Goal: Task Accomplishment & Management: Complete application form

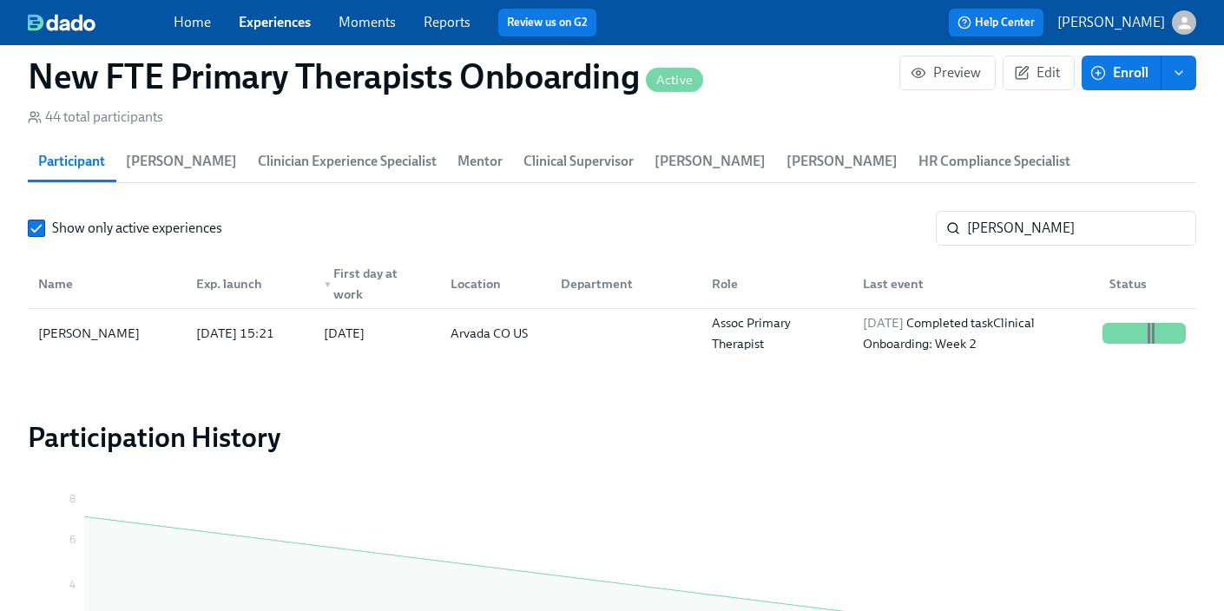
scroll to position [0, 15817]
click at [266, 16] on link "Experiences" at bounding box center [275, 22] width 72 height 16
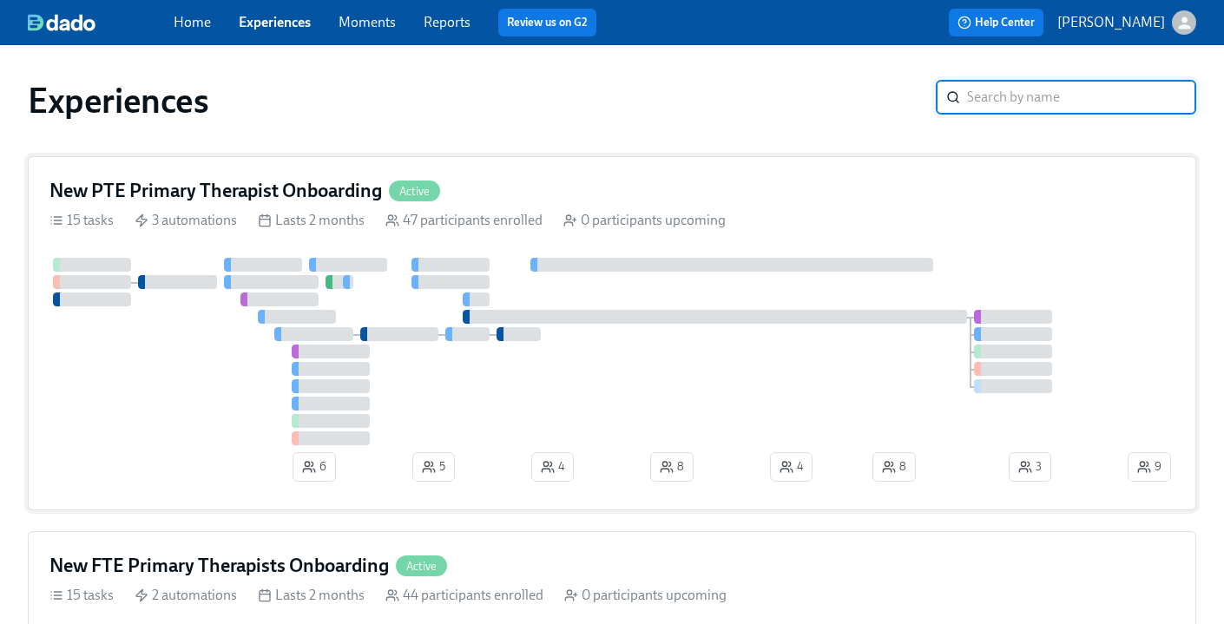
click at [524, 187] on div "New PTE Primary Therapist Onboarding Active" at bounding box center [611, 191] width 1125 height 26
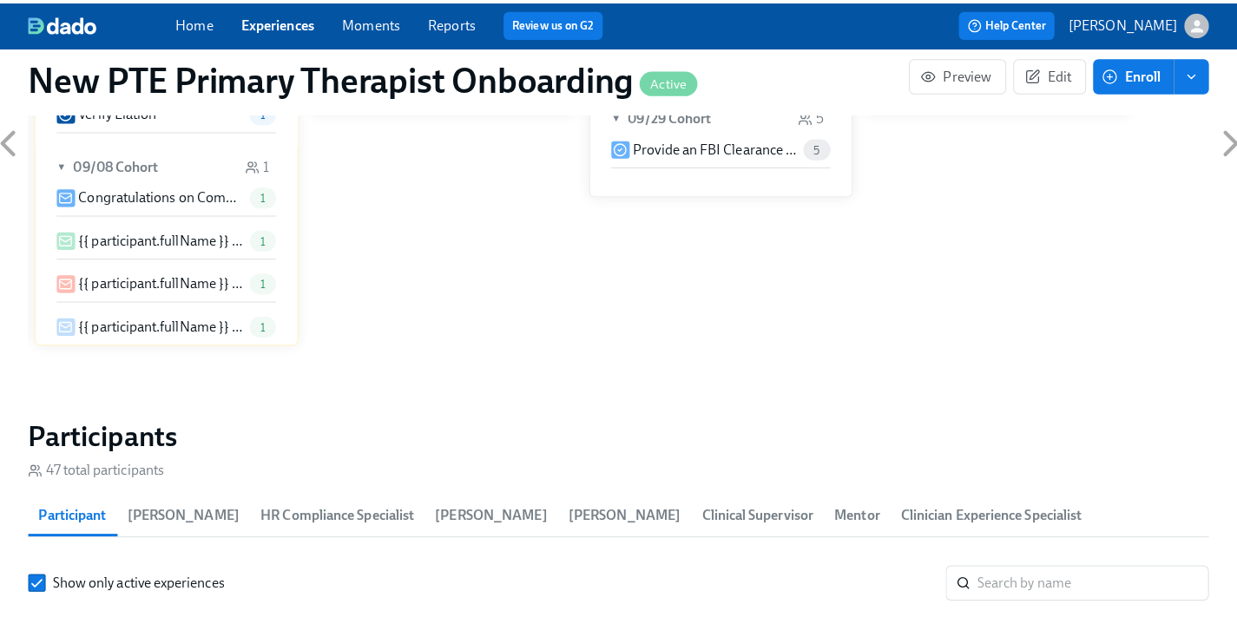
scroll to position [1634, 0]
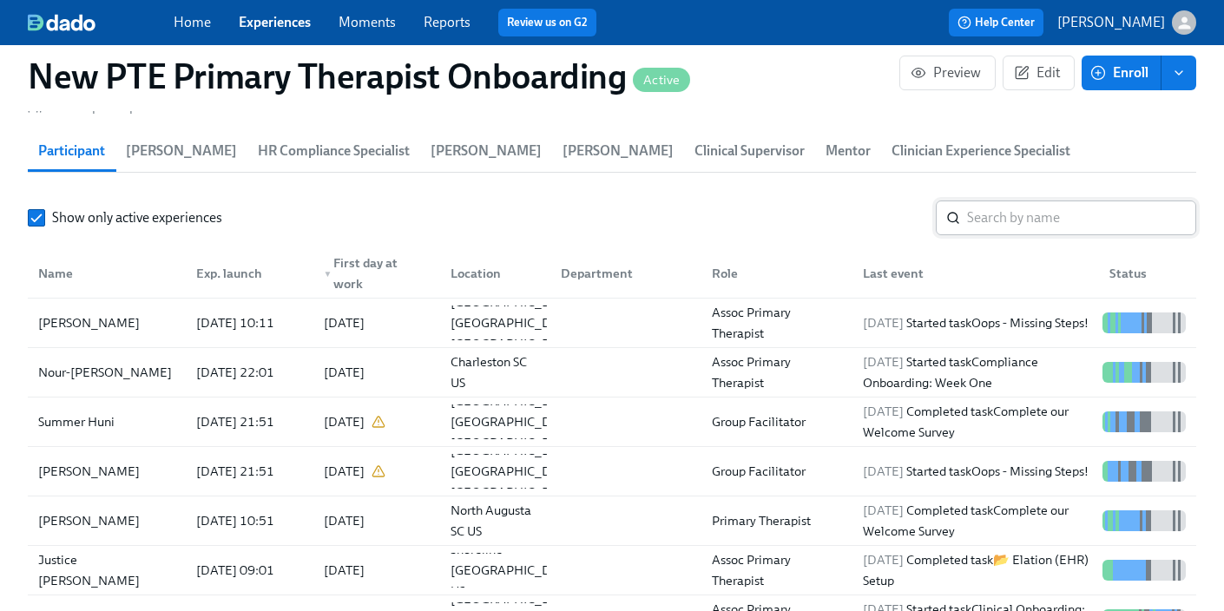
click at [1032, 201] on input "search" at bounding box center [1081, 218] width 229 height 35
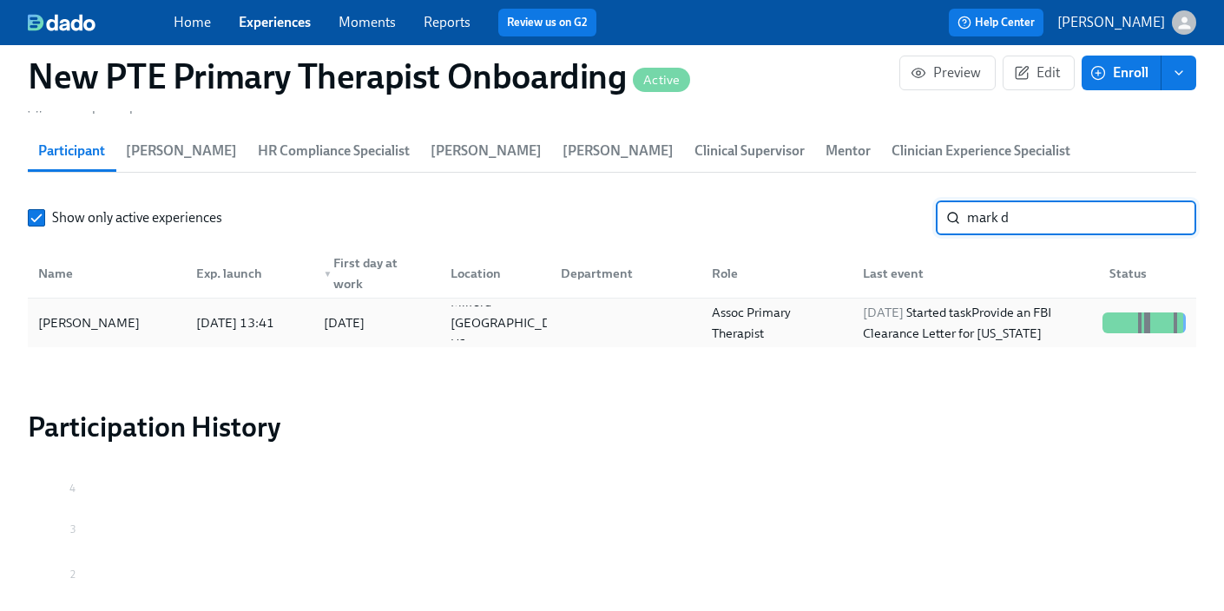
type input "mark d"
click at [97, 313] on div "[PERSON_NAME]" at bounding box center [88, 323] width 115 height 21
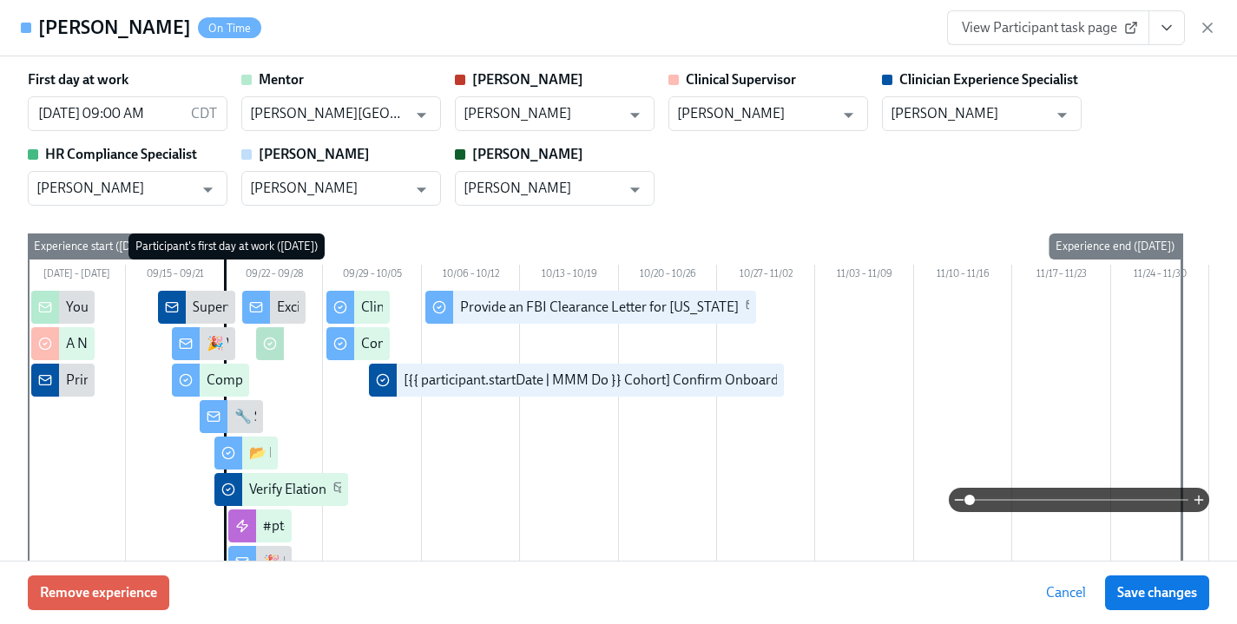
click at [1167, 37] on button "View task page" at bounding box center [1167, 27] width 36 height 35
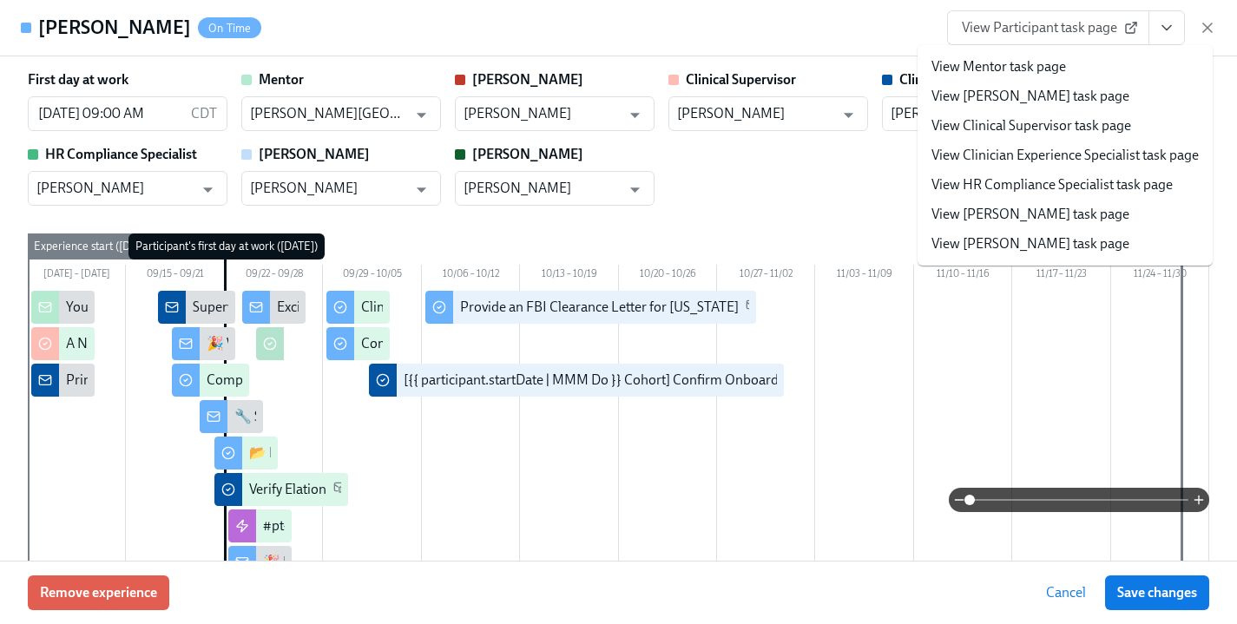
click at [1122, 150] on link "View Clinician Experience Specialist task page" at bounding box center [1065, 155] width 267 height 19
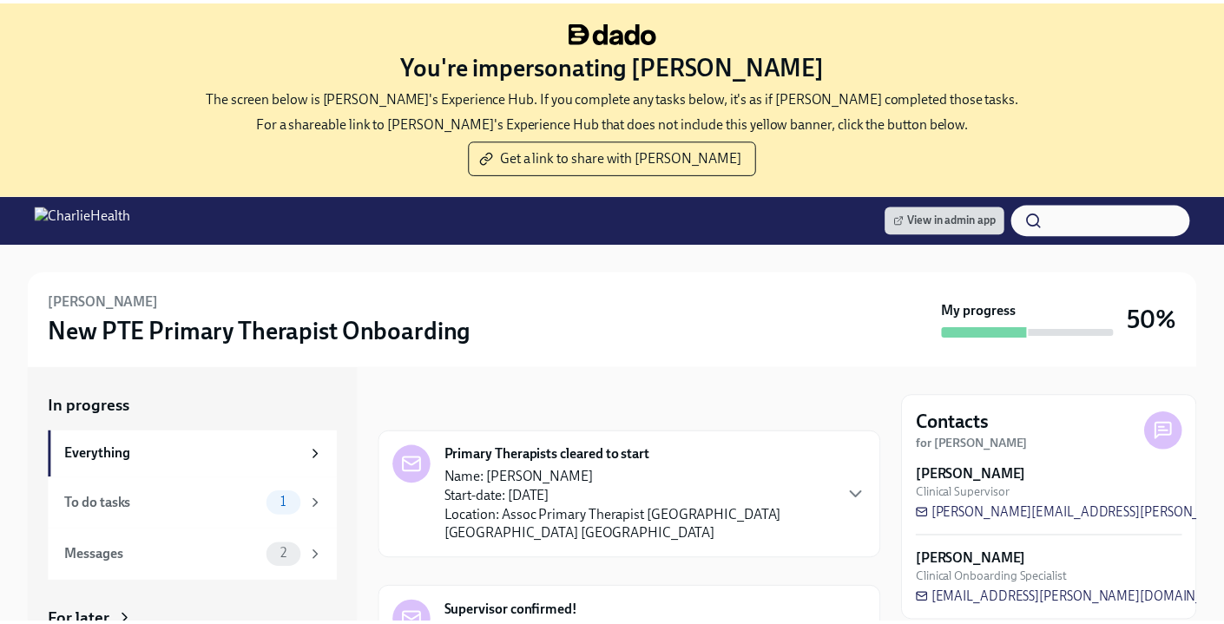
scroll to position [195, 0]
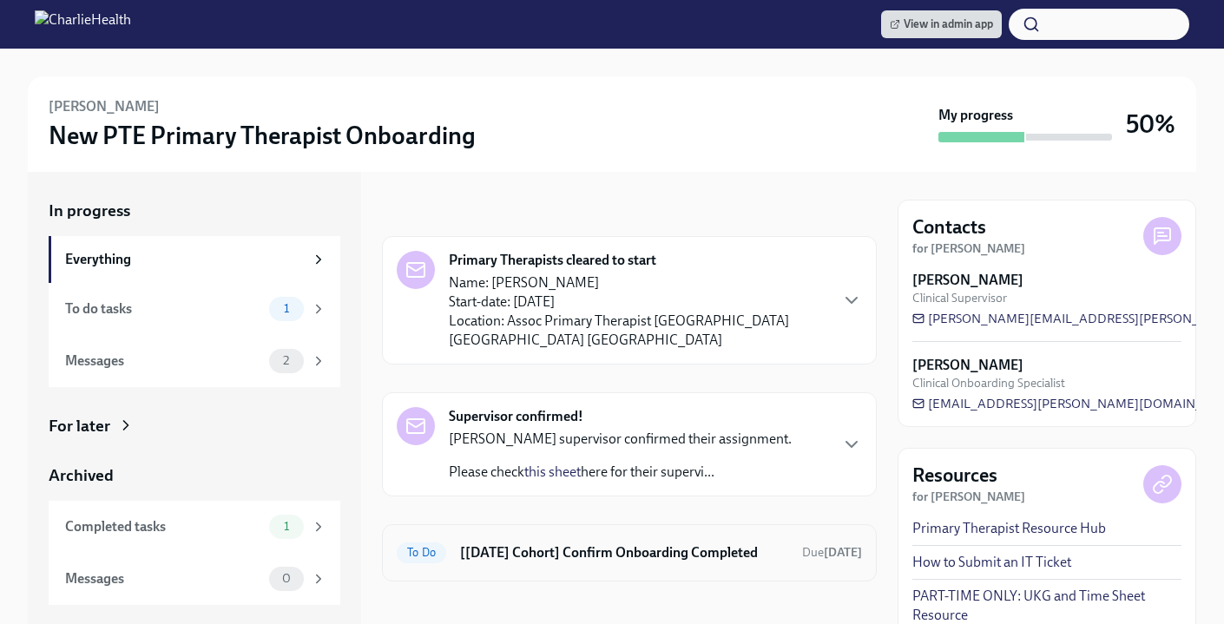
click at [566, 544] on h6 "[[DATE] Cohort] Confirm Onboarding Completed" at bounding box center [624, 553] width 328 height 19
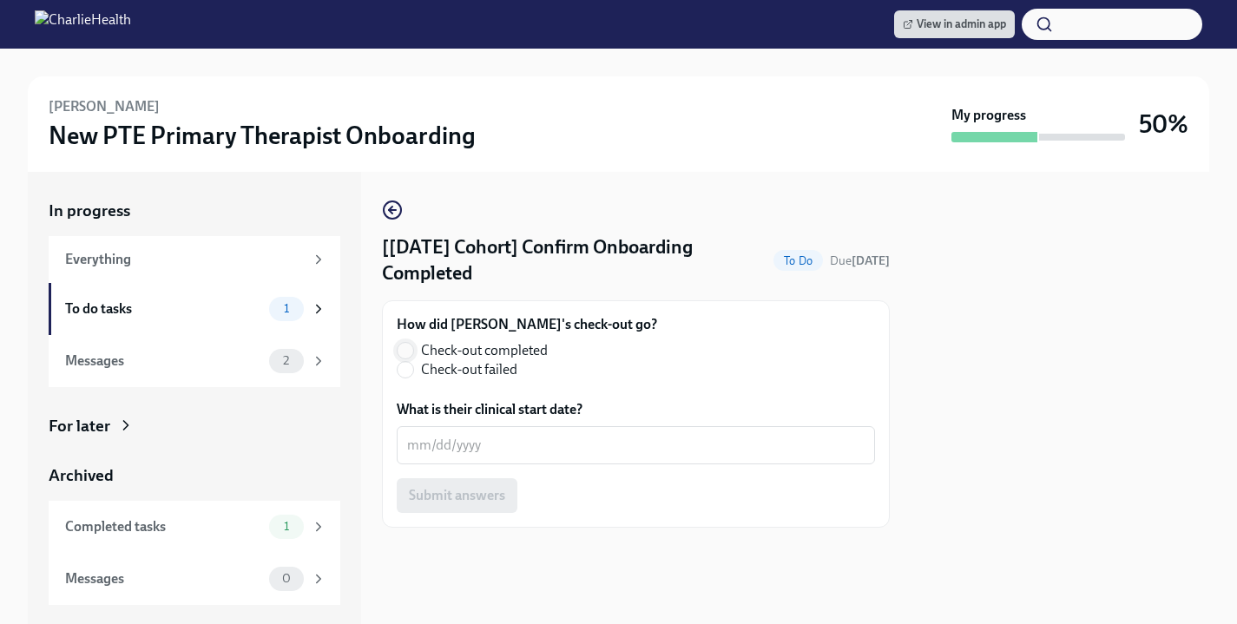
click at [411, 352] on input "Check-out completed" at bounding box center [406, 351] width 16 height 16
radio input "true"
click at [443, 450] on textarea "What is their clinical start date?" at bounding box center [636, 445] width 458 height 21
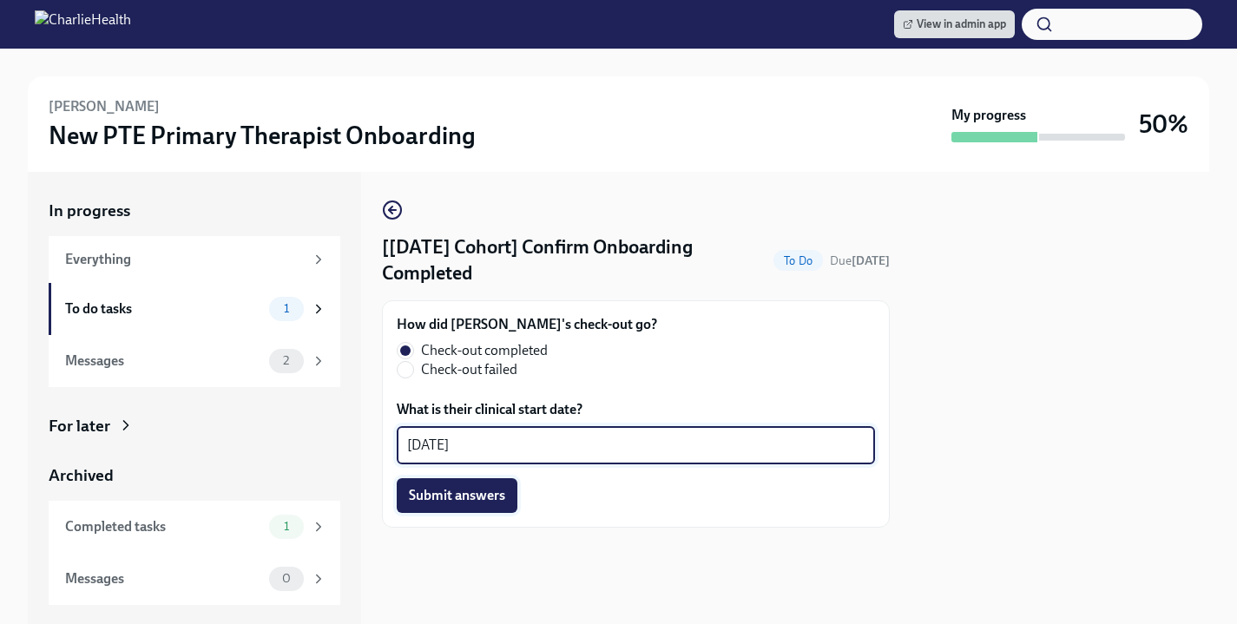
type textarea "10/07/2025"
click at [464, 488] on span "Submit answers" at bounding box center [457, 495] width 96 height 17
